Goal: Go to known website: Go to known website

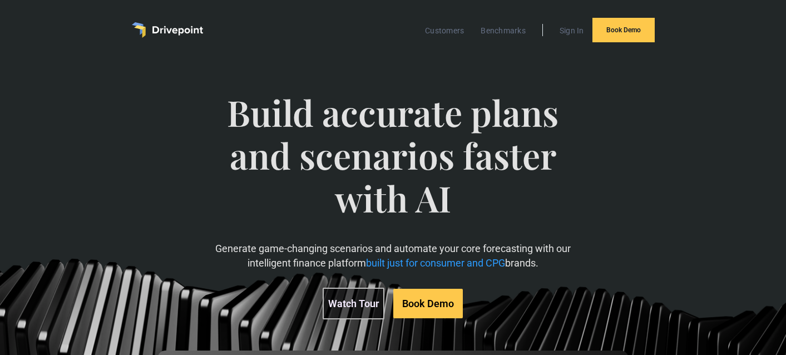
click at [155, 29] on img "home" at bounding box center [167, 30] width 71 height 16
click at [156, 29] on img "home" at bounding box center [167, 30] width 71 height 16
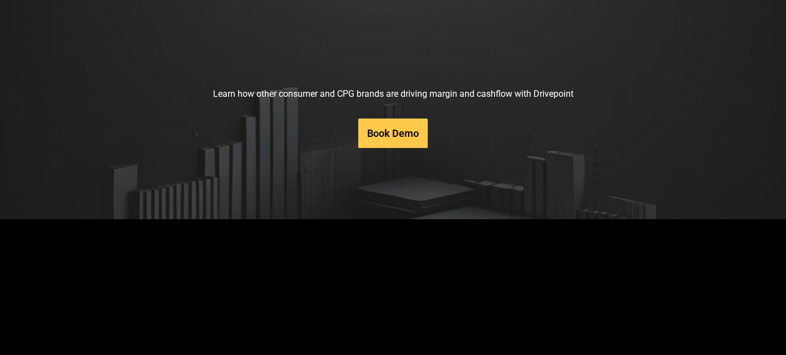
scroll to position [5419, 0]
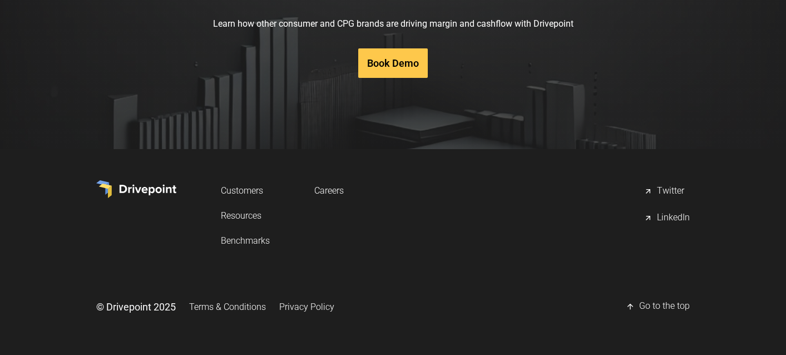
click at [661, 216] on div "LinkedIn" at bounding box center [673, 217] width 33 height 13
